Goal: Find specific page/section: Find specific page/section

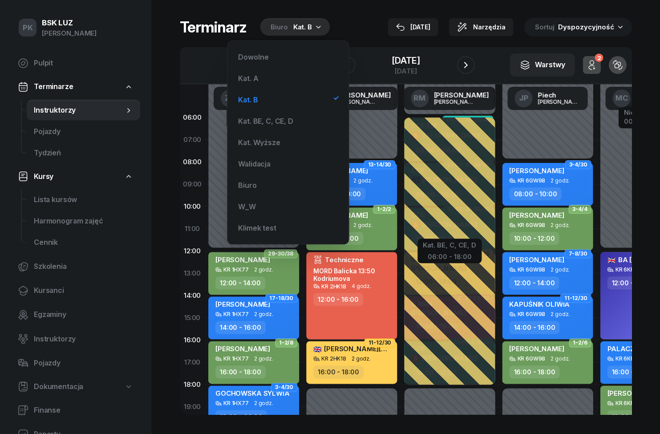
click at [284, 78] on div "Kat. A" at bounding box center [287, 78] width 107 height 18
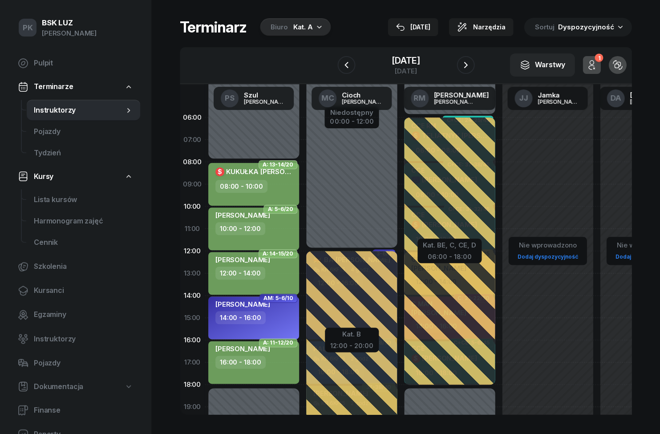
click at [310, 28] on div "Kat. A" at bounding box center [303, 27] width 20 height 11
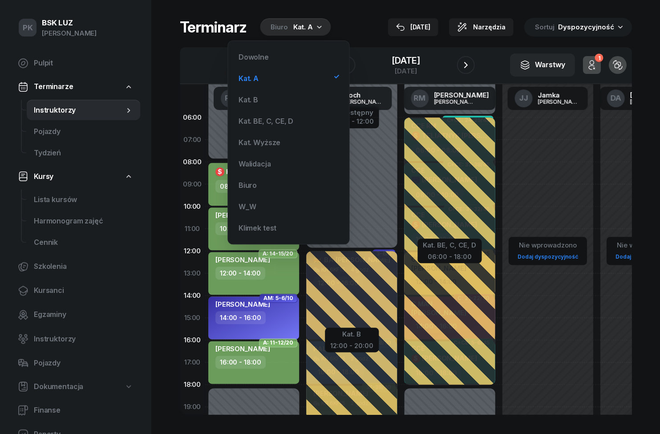
click at [279, 126] on div "Kat. BE, C, CE, D" at bounding box center [288, 121] width 107 height 18
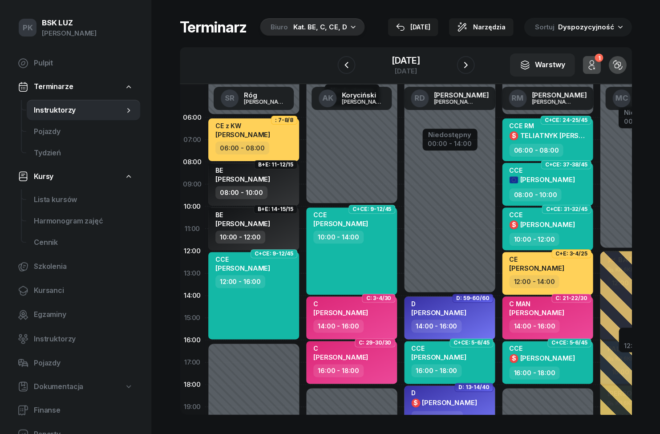
click at [296, 27] on div "Kat. BE, C, CE, D" at bounding box center [319, 27] width 53 height 11
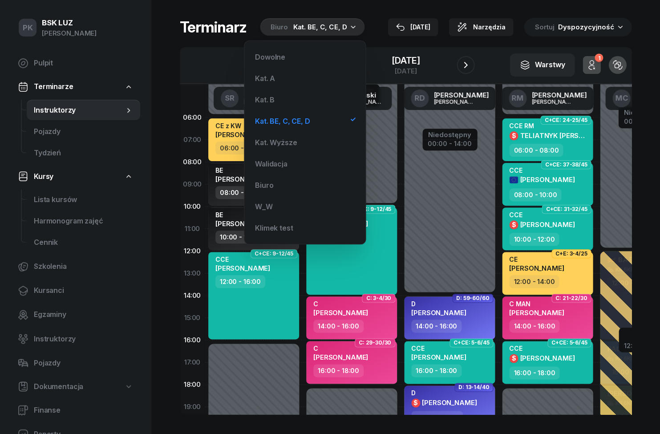
click at [266, 99] on div "Kat. B" at bounding box center [265, 99] width 20 height 7
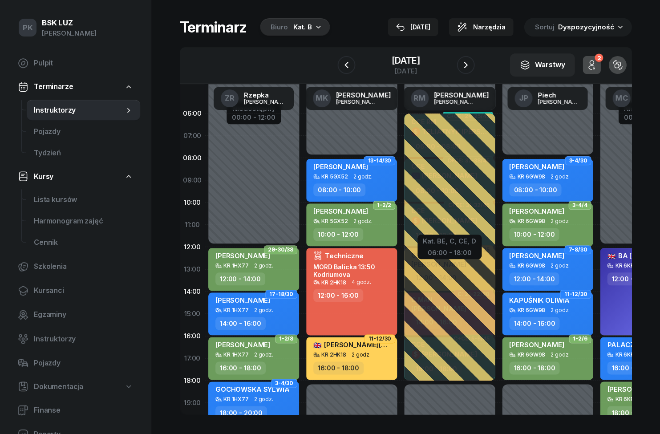
scroll to position [4, 0]
click at [293, 25] on div "Kat. B" at bounding box center [302, 27] width 19 height 11
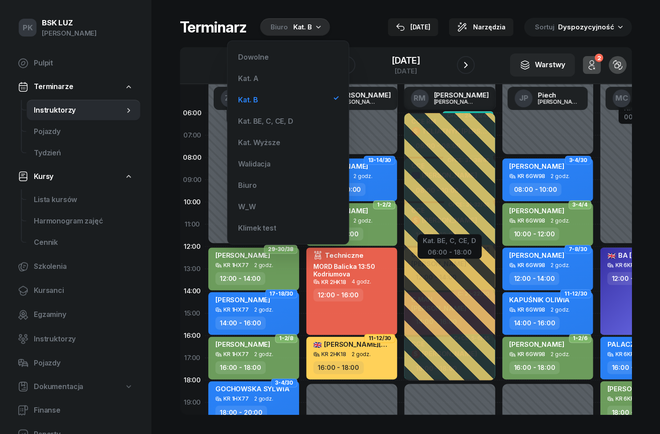
click at [261, 119] on div "Kat. BE, C, CE, D" at bounding box center [265, 120] width 55 height 7
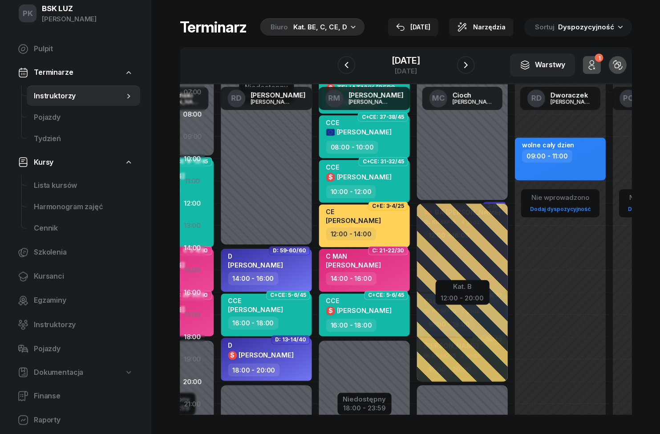
scroll to position [48, 183]
click at [303, 34] on div "Biuro Kat. BE, C, CE, D" at bounding box center [312, 27] width 105 height 18
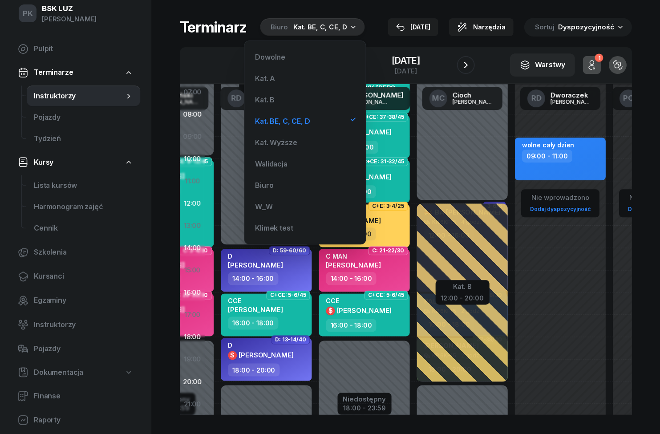
click at [258, 99] on div "Kat. B" at bounding box center [265, 99] width 20 height 7
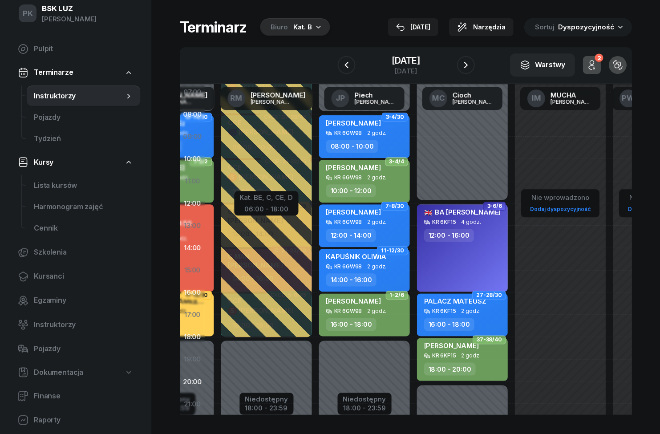
click at [464, 63] on button "button" at bounding box center [465, 65] width 18 height 18
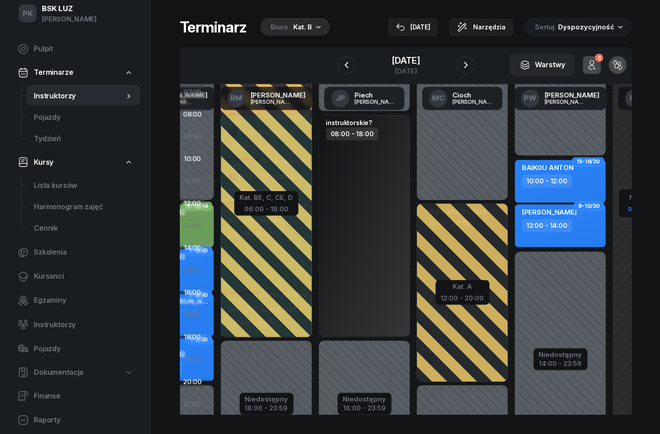
click at [337, 65] on button "button" at bounding box center [346, 65] width 18 height 18
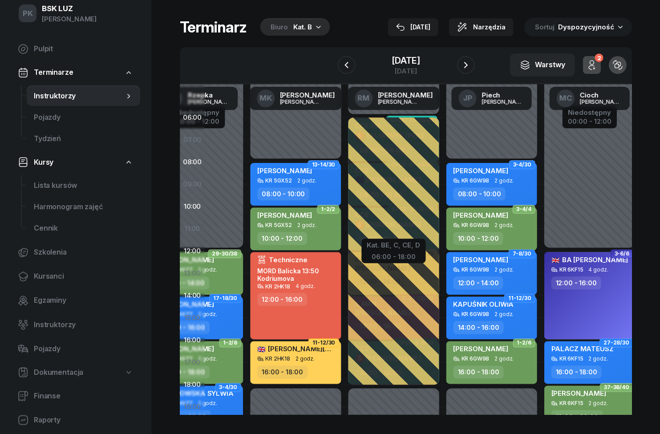
scroll to position [0, 57]
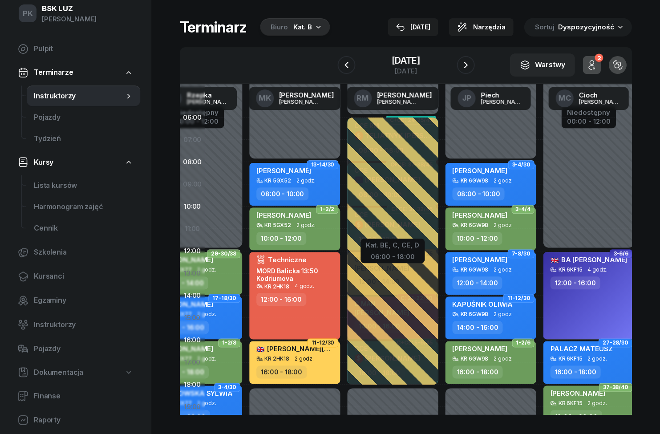
click at [469, 68] on icon "button" at bounding box center [465, 65] width 11 height 11
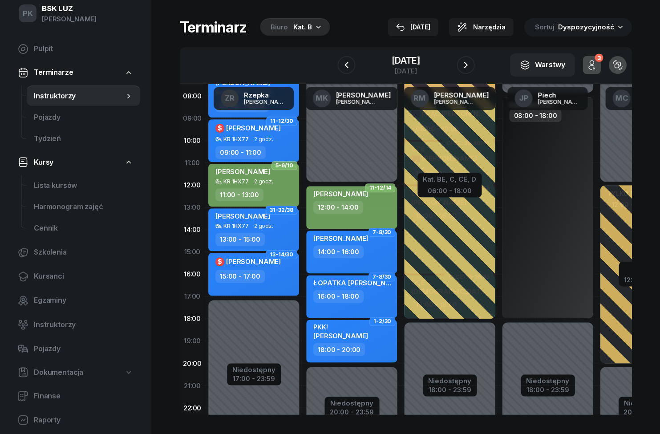
scroll to position [49, 0]
